Goal: Information Seeking & Learning: Learn about a topic

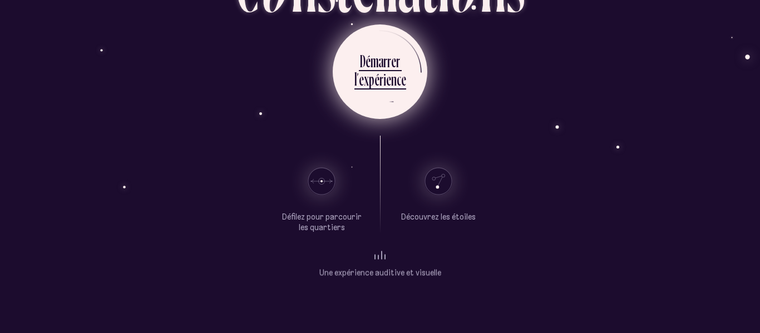
scroll to position [83, 0]
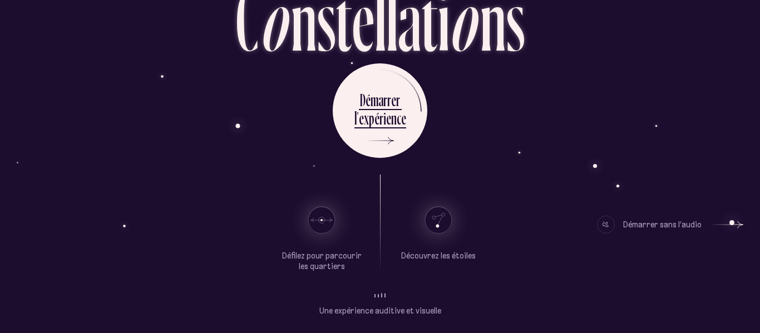
click at [378, 294] on span at bounding box center [378, 295] width 1 height 3
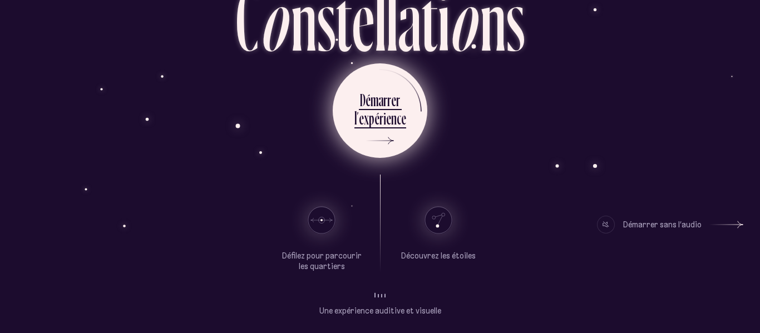
click at [412, 132] on ul "D é m a r r e r l ’ e x p é r i e n c e" at bounding box center [380, 110] width 95 height 95
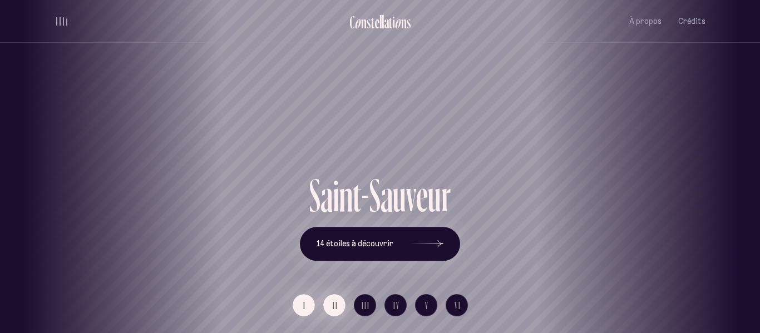
click at [329, 309] on button "II" at bounding box center [334, 305] width 22 height 22
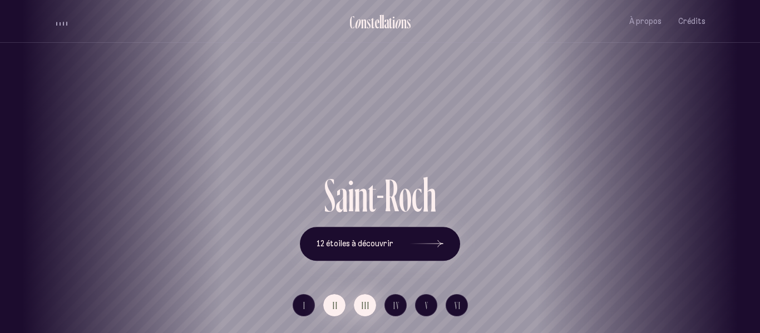
click at [363, 305] on span "III" at bounding box center [366, 305] width 8 height 9
click at [394, 308] on span "IV" at bounding box center [396, 305] width 7 height 9
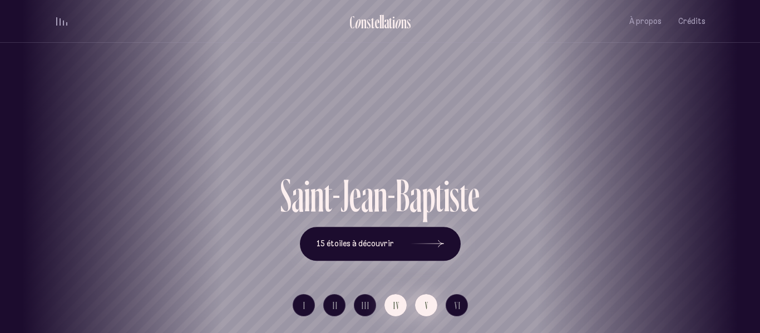
click at [425, 308] on span "V" at bounding box center [427, 305] width 4 height 9
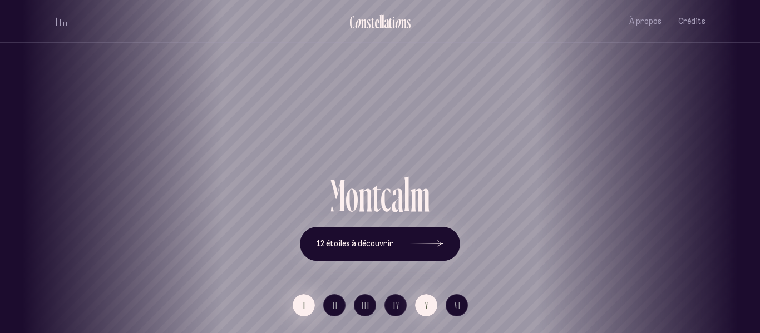
click at [300, 313] on button "I" at bounding box center [304, 305] width 22 height 22
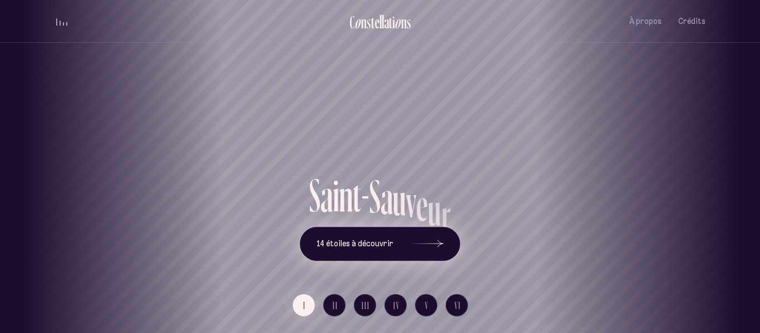
click at [387, 241] on span "14 étoiles à découvrir" at bounding box center [354, 243] width 77 height 9
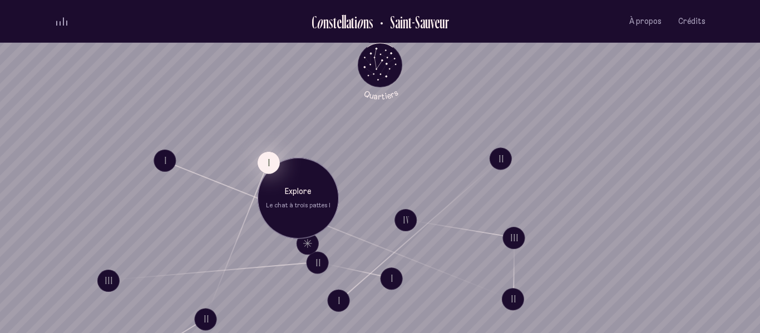
click at [266, 164] on button "I" at bounding box center [269, 162] width 22 height 22
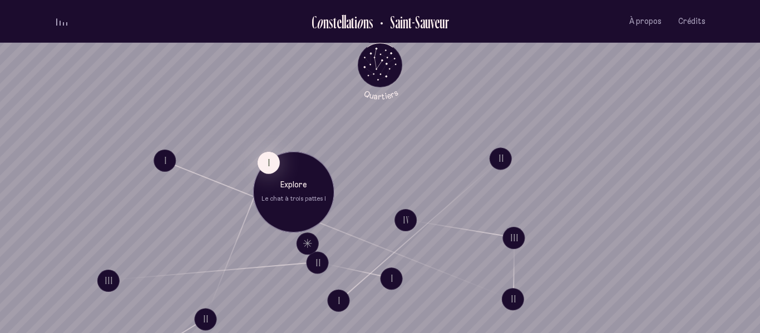
click at [275, 196] on p "Le chat à trois pattes I" at bounding box center [293, 199] width 65 height 9
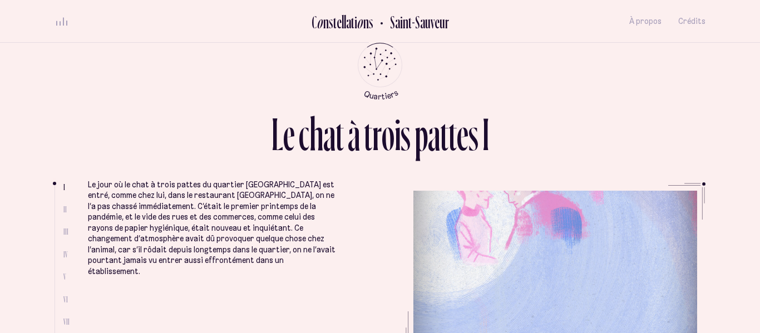
click at [141, 57] on div "L e c h a t à t r o i s p a t t e s I I II III IV V VI VII VIII Le jour où le c…" at bounding box center [379, 166] width 667 height 333
click at [331, 22] on div "s" at bounding box center [331, 22] width 4 height 18
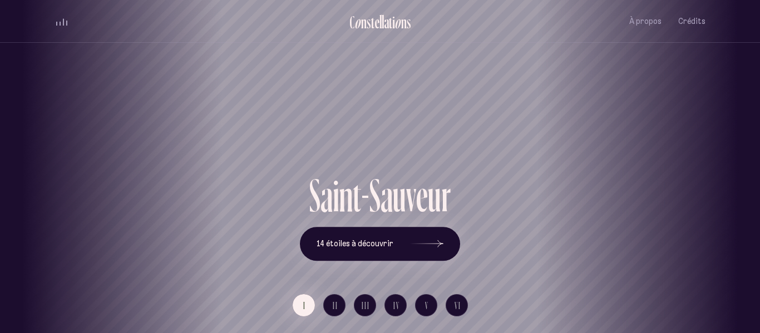
click at [531, 152] on h1 "Saint-Sauveur" at bounding box center [380, 133] width 710 height 46
click at [636, 19] on span "À propos" at bounding box center [645, 21] width 32 height 9
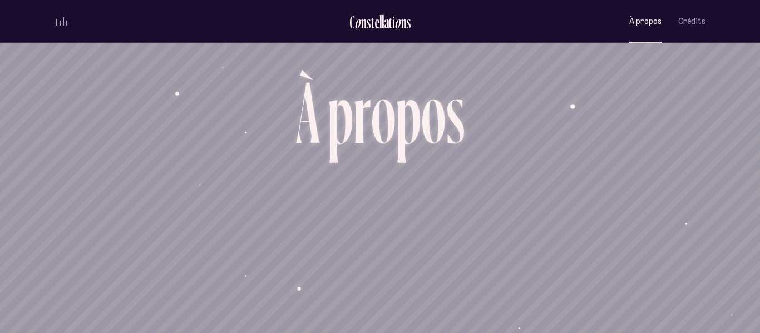
click at [705, 18] on div "C o n s t e l l a t i o n s [GEOGRAPHIC_DATA] À propos Crédits Menu Quartiers" at bounding box center [379, 21] width 667 height 43
click at [700, 23] on span "Crédits" at bounding box center [691, 21] width 27 height 9
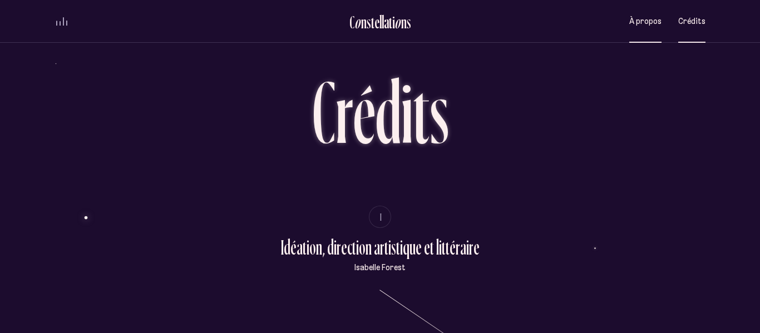
click at [649, 33] on button "À propos" at bounding box center [645, 21] width 32 height 26
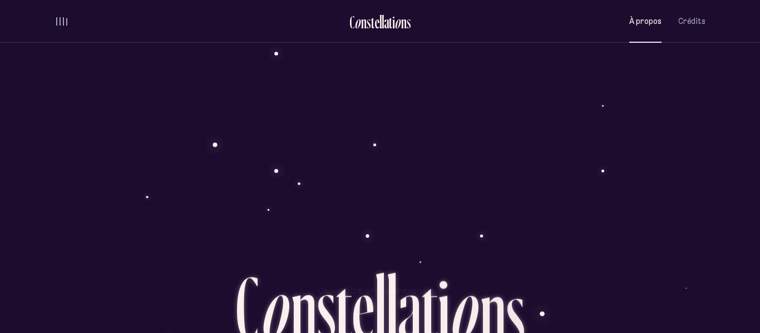
scroll to position [954, 0]
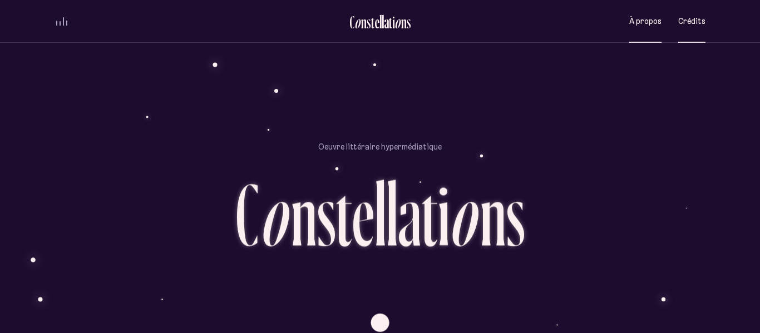
click at [701, 23] on span "Crédits" at bounding box center [691, 21] width 27 height 9
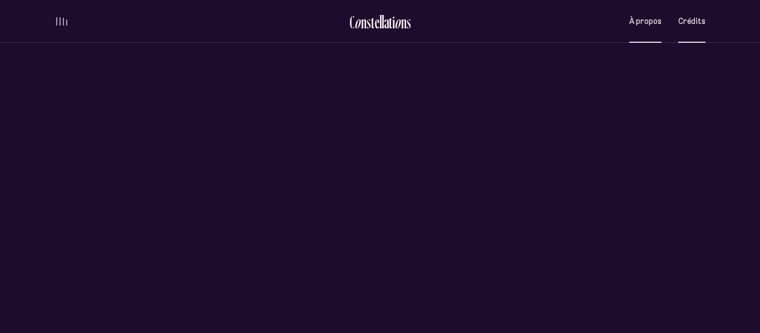
scroll to position [0, 0]
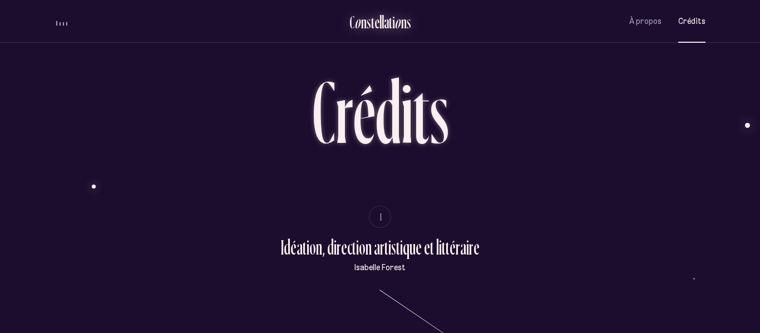
click at [391, 20] on div "t" at bounding box center [390, 22] width 3 height 18
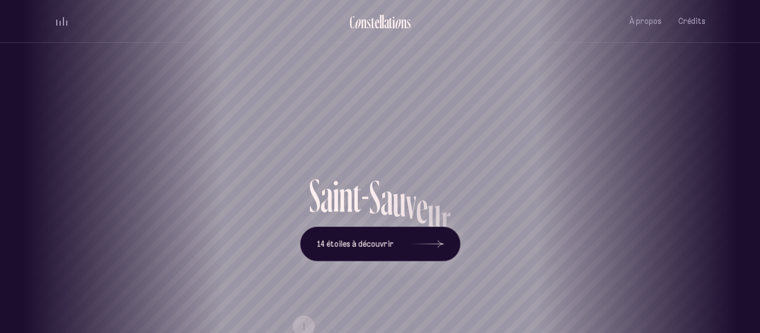
click at [61, 25] on div "volume audio" at bounding box center [61, 21] width 11 height 8
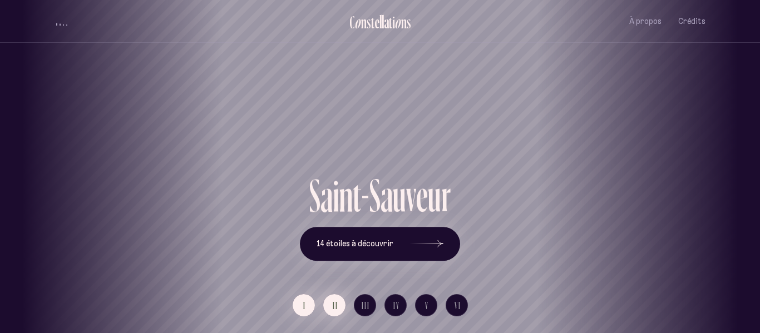
click at [333, 310] on span "II" at bounding box center [336, 305] width 6 height 9
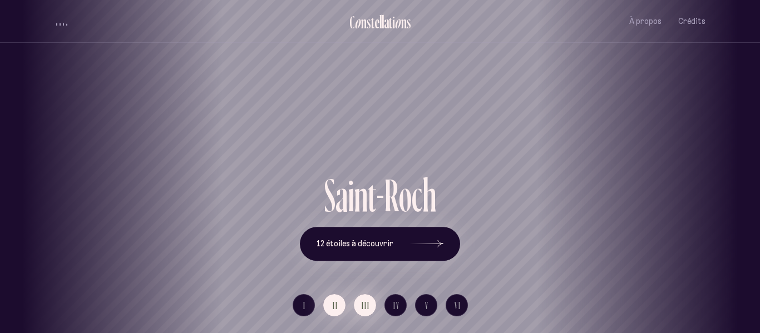
click at [364, 301] on span "III" at bounding box center [366, 305] width 8 height 9
drag, startPoint x: 232, startPoint y: 166, endPoint x: 656, endPoint y: 140, distance: 424.1
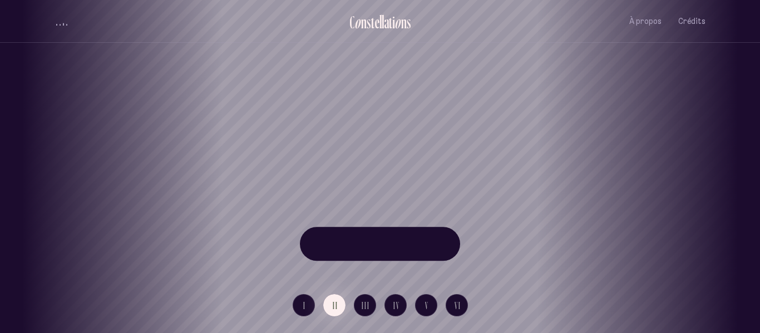
drag, startPoint x: 558, startPoint y: 137, endPoint x: 492, endPoint y: 137, distance: 66.2
click at [492, 137] on div "[GEOGRAPHIC_DATA] [GEOGRAPHIC_DATA] [GEOGRAPHIC_DATA][PERSON_NAME][GEOGRAPHIC_D…" at bounding box center [380, 166] width 760 height 333
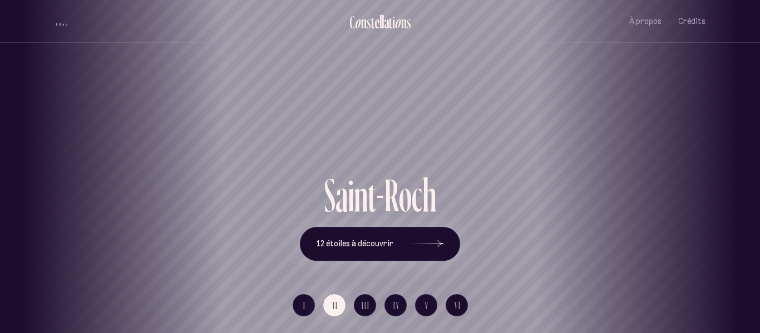
click at [96, 230] on div "S a i n t - R o c h 12 étoiles à découvrir" at bounding box center [380, 216] width 651 height 88
click at [101, 226] on div "S a i n t - R o c h 12 étoiles à découvrir" at bounding box center [380, 216] width 651 height 88
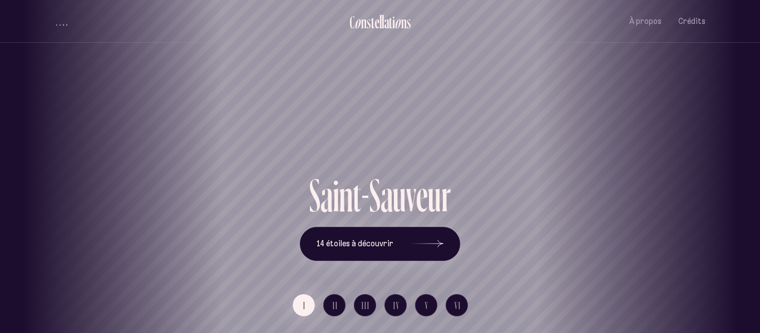
click at [657, 168] on div "Saint-Sauveur" at bounding box center [379, 133] width 743 height 80
click at [366, 309] on span "III" at bounding box center [366, 305] width 8 height 9
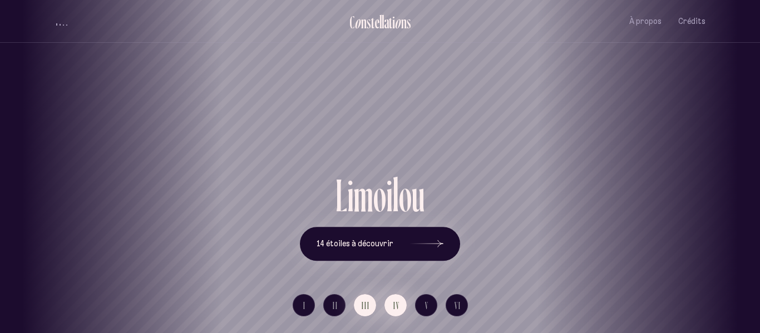
click at [394, 311] on button "IV" at bounding box center [395, 305] width 22 height 22
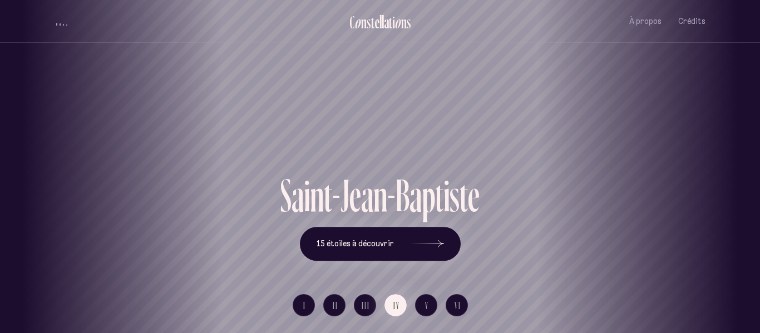
click at [116, 190] on div "S a i n t - J e a n - B a p t i s t e 15 étoiles à découvrir" at bounding box center [380, 216] width 651 height 88
click at [457, 301] on span "VI" at bounding box center [457, 305] width 7 height 9
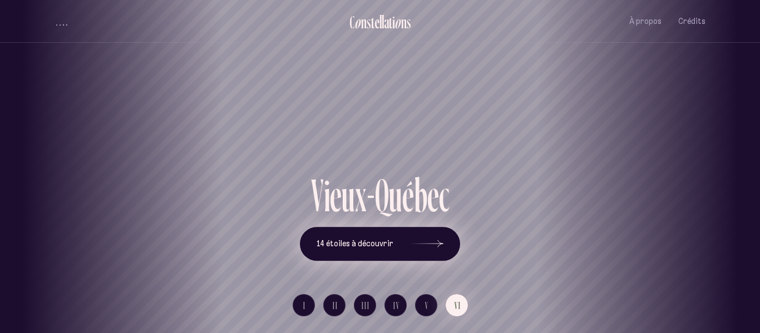
click at [340, 254] on button "14 étoiles à découvrir" at bounding box center [380, 244] width 160 height 34
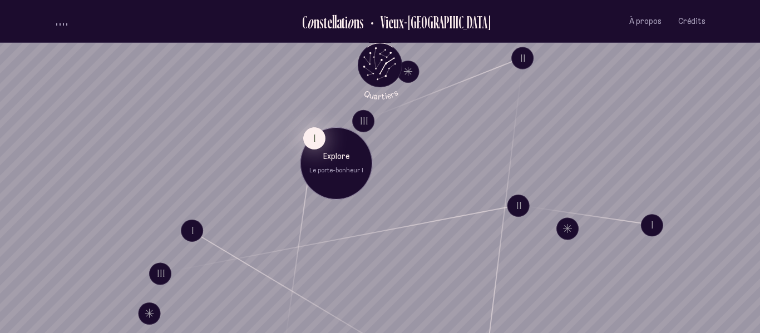
click at [309, 142] on button "I" at bounding box center [314, 138] width 22 height 22
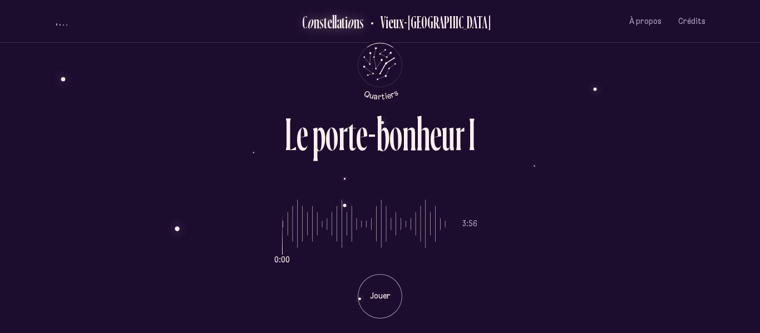
click at [345, 22] on div "t" at bounding box center [343, 22] width 3 height 18
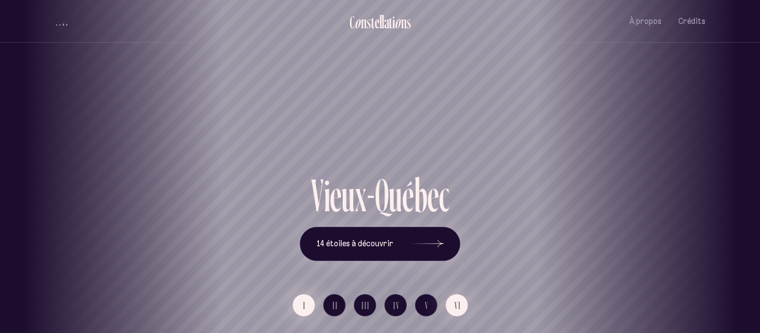
click at [304, 305] on span "I" at bounding box center [304, 305] width 3 height 9
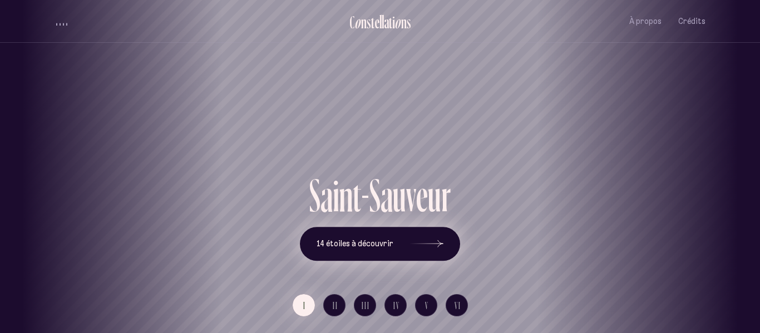
click at [382, 253] on button "14 étoiles à découvrir" at bounding box center [380, 244] width 160 height 34
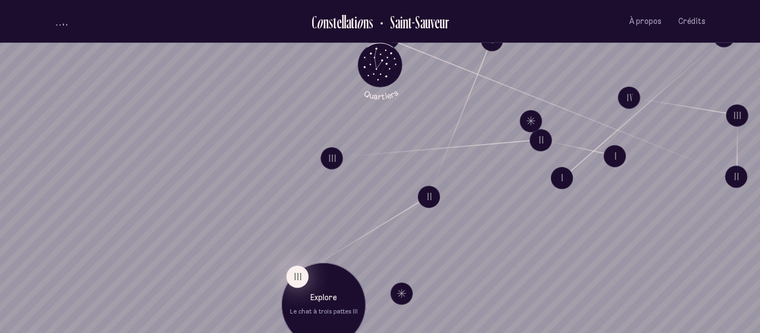
click at [297, 284] on button "III" at bounding box center [297, 276] width 22 height 22
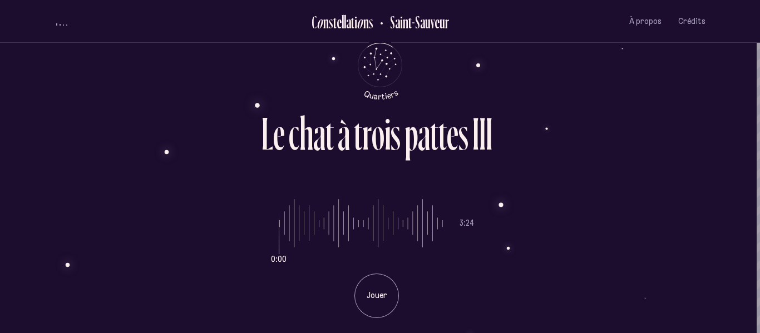
scroll to position [0, 3]
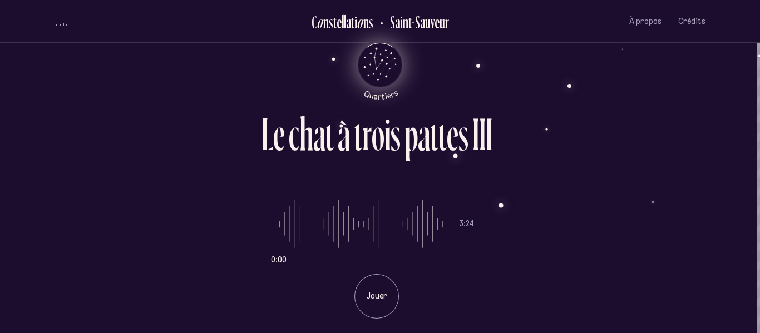
click at [372, 70] on icon "Quartiers" at bounding box center [380, 83] width 65 height 34
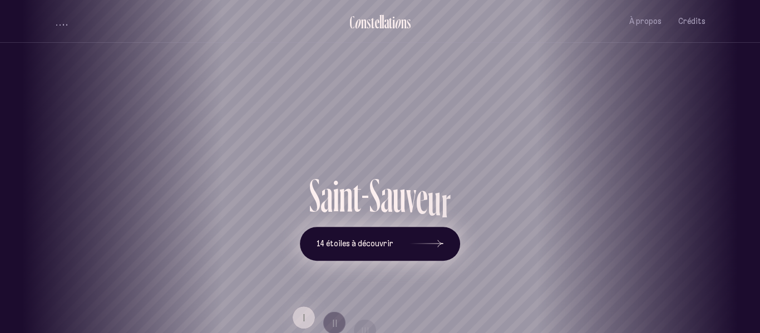
click at [348, 244] on span "14 étoiles à découvrir" at bounding box center [354, 243] width 77 height 9
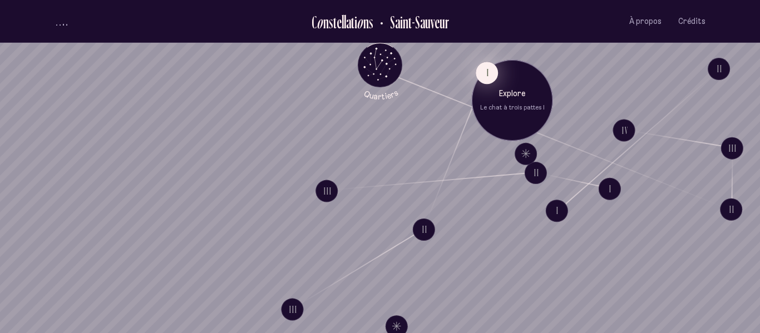
click at [483, 78] on button "I" at bounding box center [487, 73] width 22 height 22
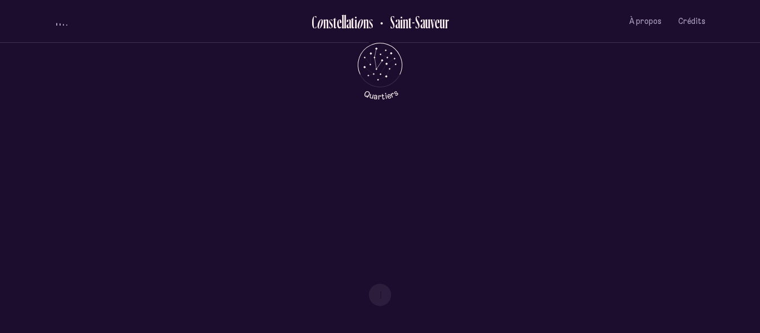
click at [274, 232] on li "I" at bounding box center [380, 243] width 651 height 22
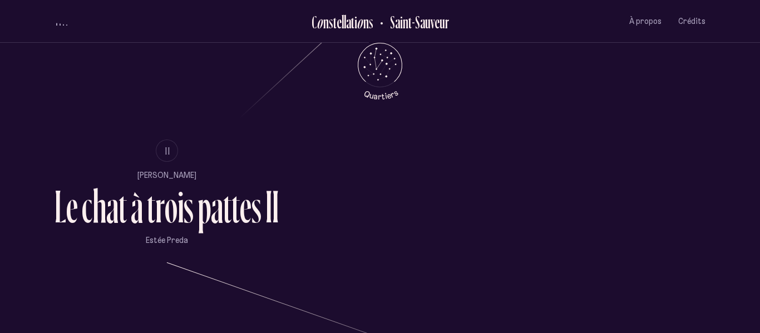
scroll to position [634, 0]
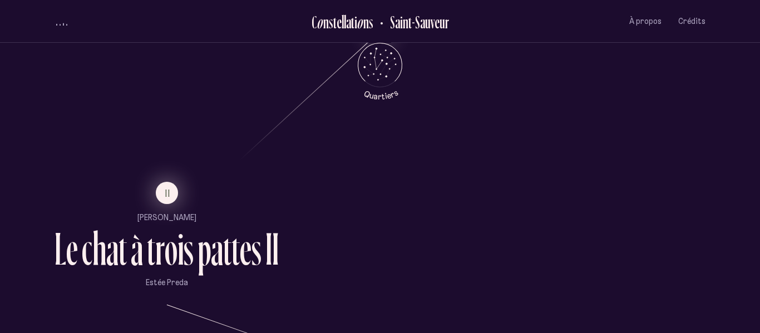
click at [173, 196] on button "II" at bounding box center [167, 193] width 22 height 22
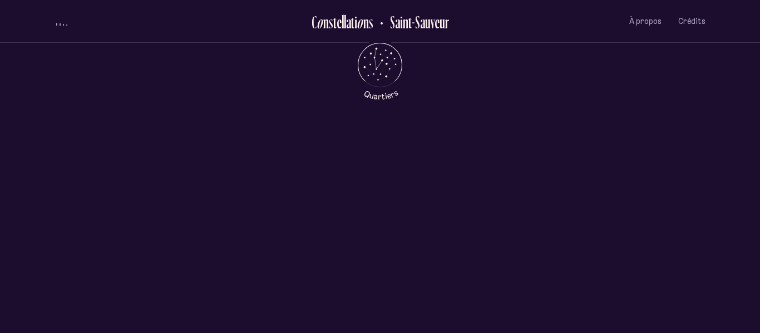
scroll to position [0, 0]
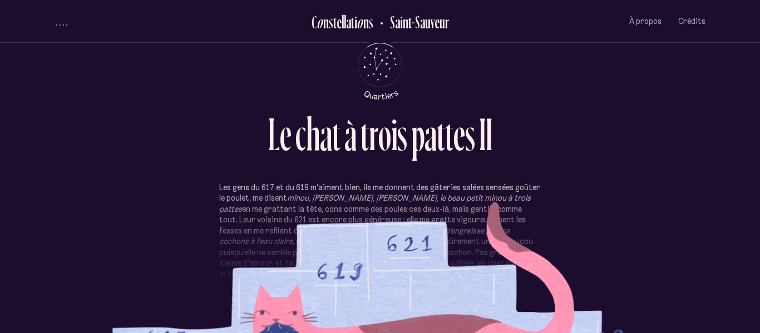
click at [404, 308] on section "Les gens du 617 et du 619 m’aiment bien, ils me donnent des gâteries salées sen…" at bounding box center [380, 249] width 651 height 134
click at [420, 251] on p "Les gens du 617 et du 619 m’aiment bien, ils me donnent des gâteries salées sen…" at bounding box center [379, 252] width 321 height 141
click at [411, 232] on em "on n’engraisse pas les cochons à l’eau claire" at bounding box center [364, 236] width 290 height 21
drag, startPoint x: 411, startPoint y: 232, endPoint x: 484, endPoint y: 231, distance: 73.4
click at [484, 231] on em "on n’engraisse pas les cochons à l’eau claire" at bounding box center [364, 236] width 290 height 21
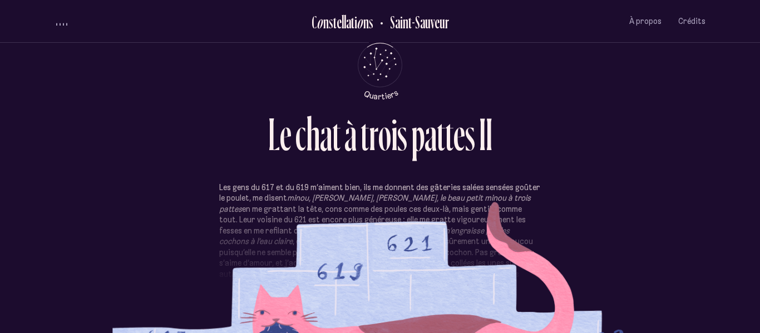
click at [615, 202] on div "Les gens du 617 et du 619 m’aiment bien, ils me donnent des gâteries salées sen…" at bounding box center [380, 232] width 651 height 167
click at [460, 192] on p "Les gens du 617 et du 619 m’aiment bien, ils me donnent des gâteries salées sen…" at bounding box center [379, 252] width 321 height 141
click at [585, 95] on div "L e c h a t à t r o i s p a t t e s I I Les gens du 617 et du 619 m’aiment bien…" at bounding box center [379, 166] width 667 height 333
click at [353, 29] on div "t" at bounding box center [352, 22] width 3 height 18
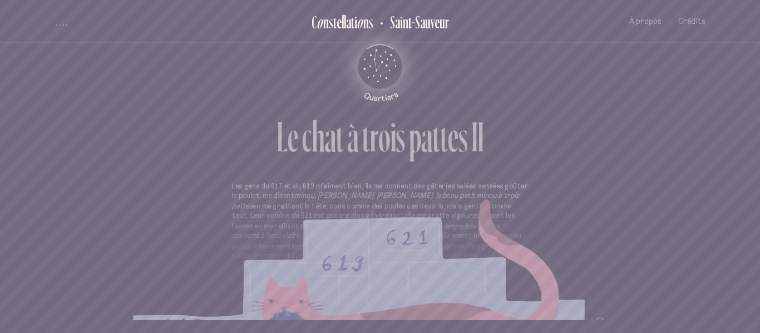
click at [377, 51] on icon "Retour au menu principal" at bounding box center [379, 65] width 33 height 33
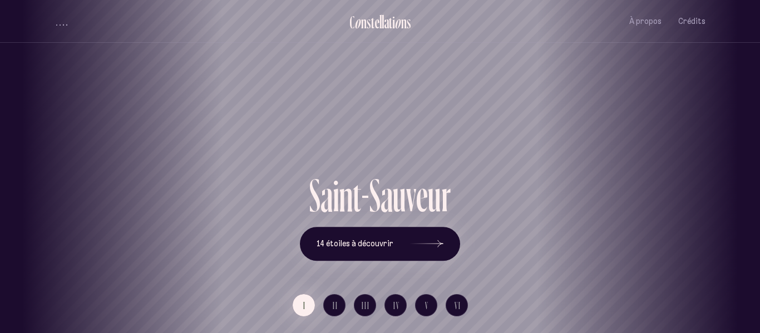
click at [641, 141] on div "[GEOGRAPHIC_DATA] [GEOGRAPHIC_DATA] [GEOGRAPHIC_DATA][PERSON_NAME][GEOGRAPHIC_D…" at bounding box center [380, 166] width 760 height 333
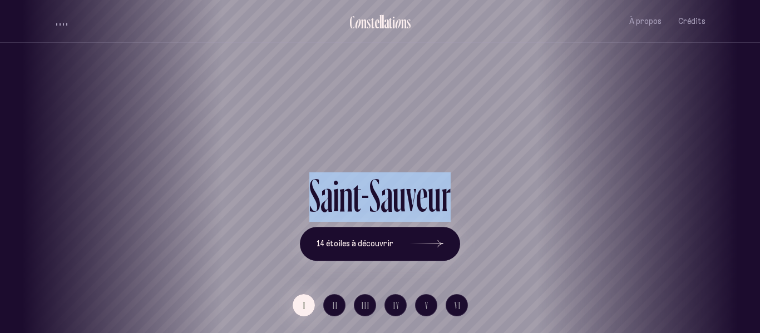
drag, startPoint x: 628, startPoint y: 177, endPoint x: 330, endPoint y: 108, distance: 306.4
click at [330, 108] on div "[GEOGRAPHIC_DATA] [GEOGRAPHIC_DATA] [GEOGRAPHIC_DATA][PERSON_NAME][GEOGRAPHIC_D…" at bounding box center [380, 166] width 760 height 333
click at [363, 242] on span "14 étoiles à découvrir" at bounding box center [354, 243] width 77 height 9
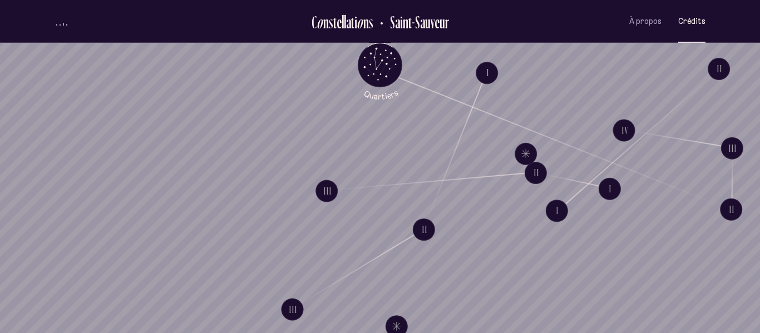
click at [685, 33] on button "Crédits" at bounding box center [691, 21] width 27 height 26
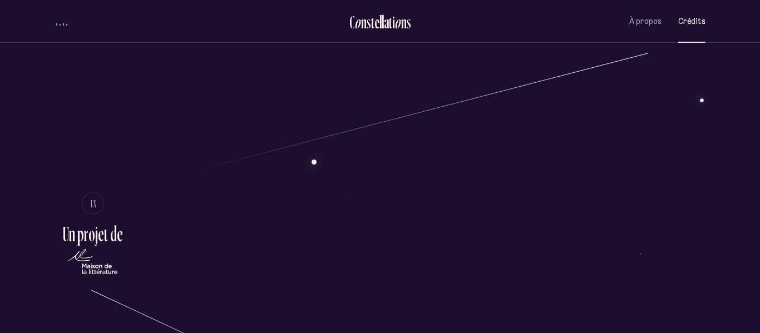
scroll to position [1983, 0]
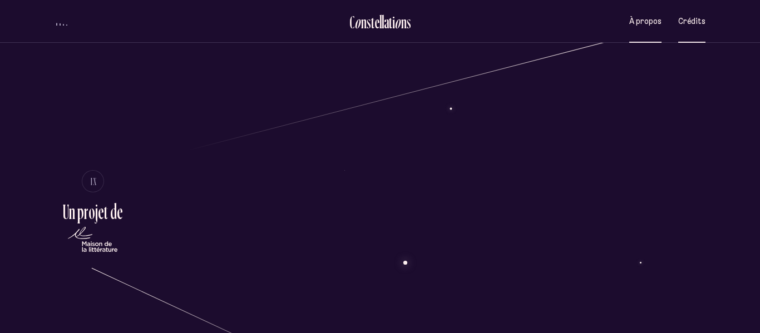
click at [631, 24] on span "À propos" at bounding box center [645, 21] width 32 height 9
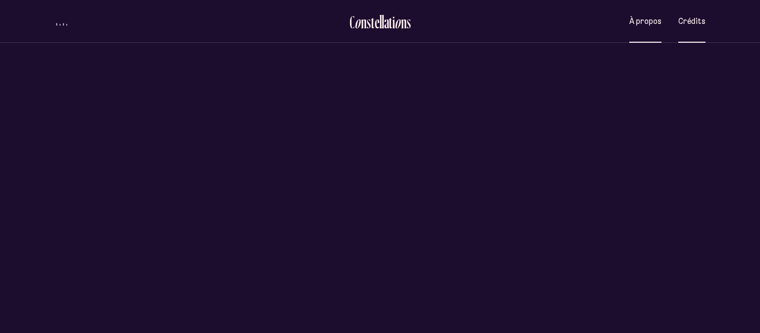
scroll to position [0, 0]
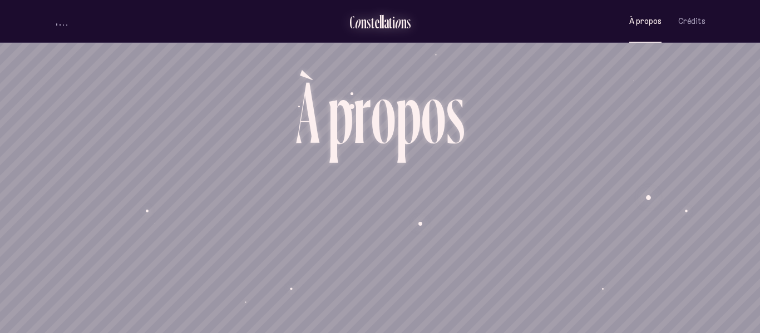
click at [373, 23] on div "t" at bounding box center [372, 22] width 3 height 18
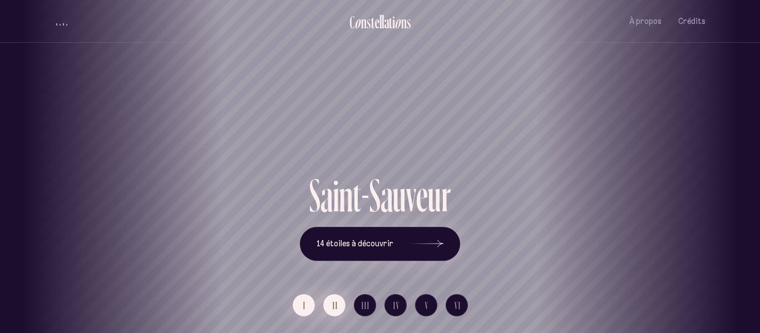
click at [338, 308] on button "II" at bounding box center [334, 305] width 22 height 22
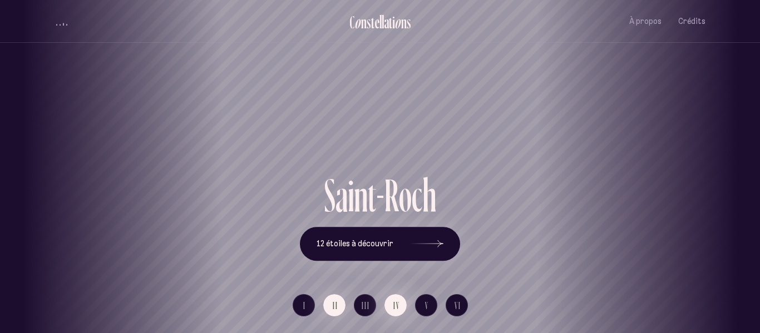
click at [389, 304] on button "IV" at bounding box center [395, 305] width 22 height 22
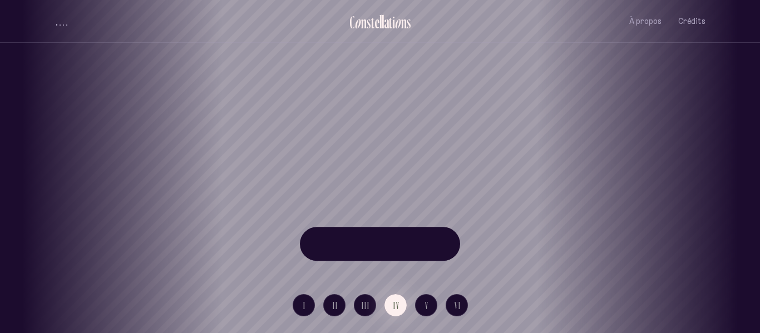
drag, startPoint x: 427, startPoint y: 295, endPoint x: 417, endPoint y: 295, distance: 10.6
click at [417, 295] on div "[GEOGRAPHIC_DATA] [GEOGRAPHIC_DATA] [GEOGRAPHIC_DATA][PERSON_NAME][GEOGRAPHIC_D…" at bounding box center [380, 166] width 760 height 333
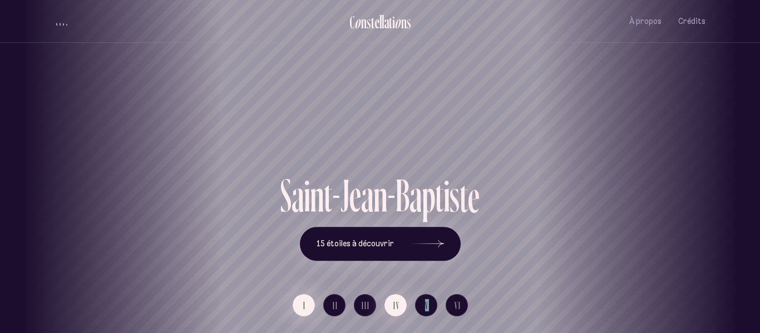
click at [298, 305] on button "I" at bounding box center [304, 305] width 22 height 22
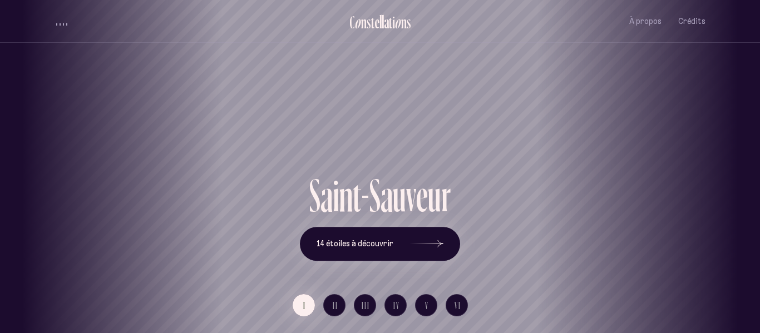
click at [524, 306] on div "I II III IV V VI" at bounding box center [380, 306] width 651 height 56
click at [383, 247] on span "14 étoiles à découvrir" at bounding box center [354, 243] width 77 height 9
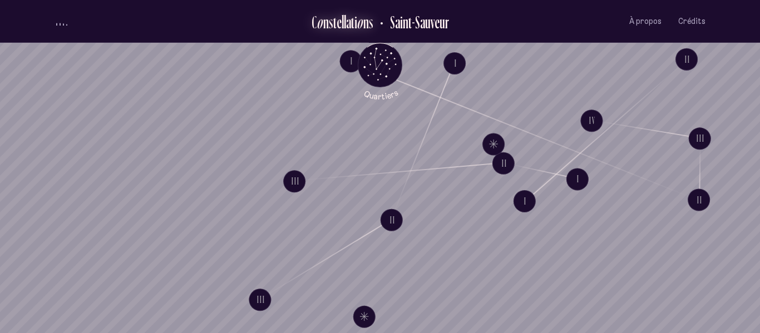
click at [349, 23] on div "a" at bounding box center [348, 22] width 5 height 18
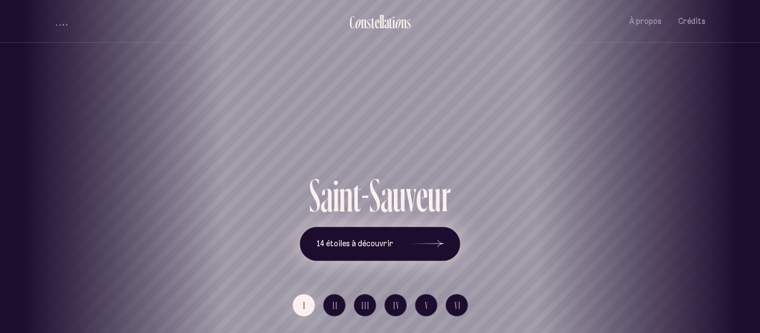
click at [424, 253] on icon at bounding box center [426, 243] width 33 height 83
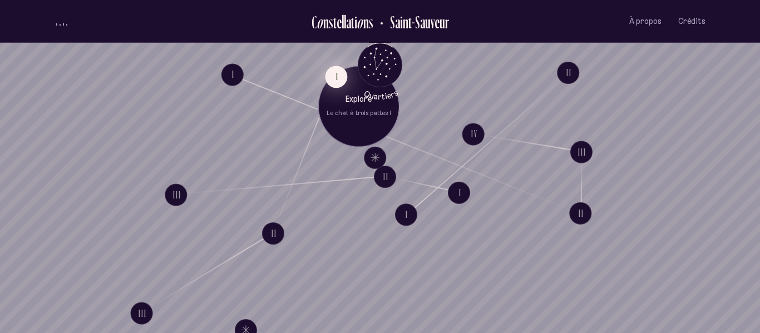
click at [338, 76] on button "I" at bounding box center [336, 77] width 22 height 22
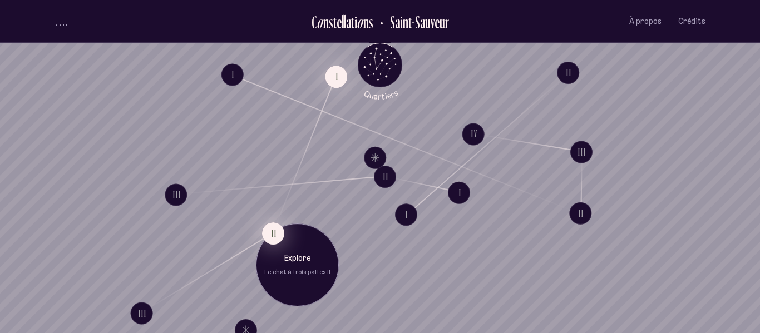
click at [274, 231] on button "II" at bounding box center [273, 233] width 22 height 22
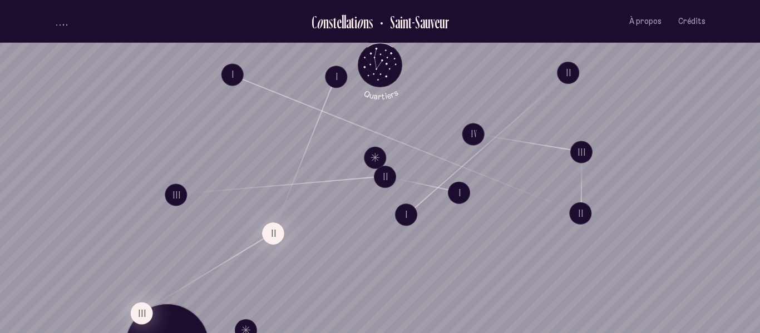
click at [141, 310] on button "III" at bounding box center [142, 313] width 22 height 22
